Goal: Navigation & Orientation: Find specific page/section

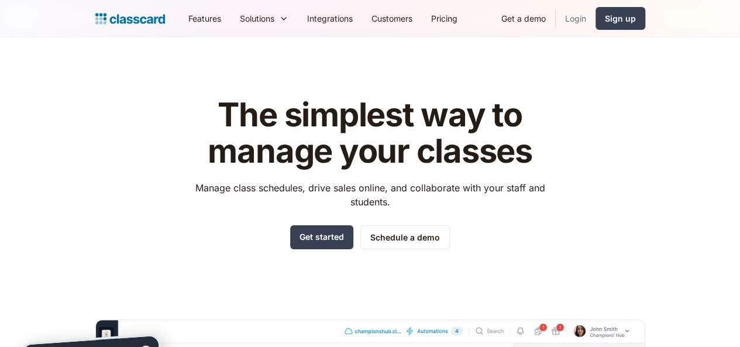
click at [595, 15] on link "Login" at bounding box center [575, 18] width 40 height 26
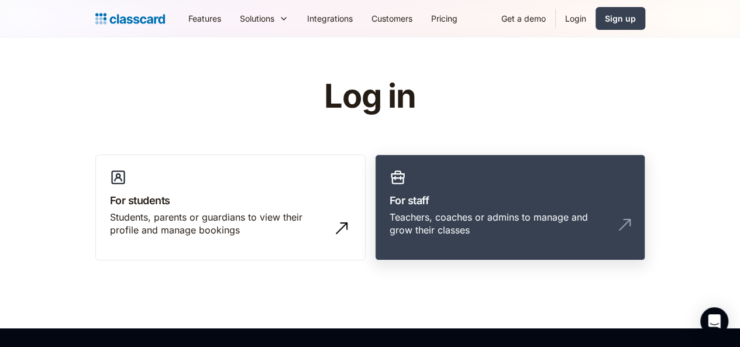
click at [502, 194] on h3 "For staff" at bounding box center [509, 200] width 241 height 16
